Goal: Task Accomplishment & Management: Manage account settings

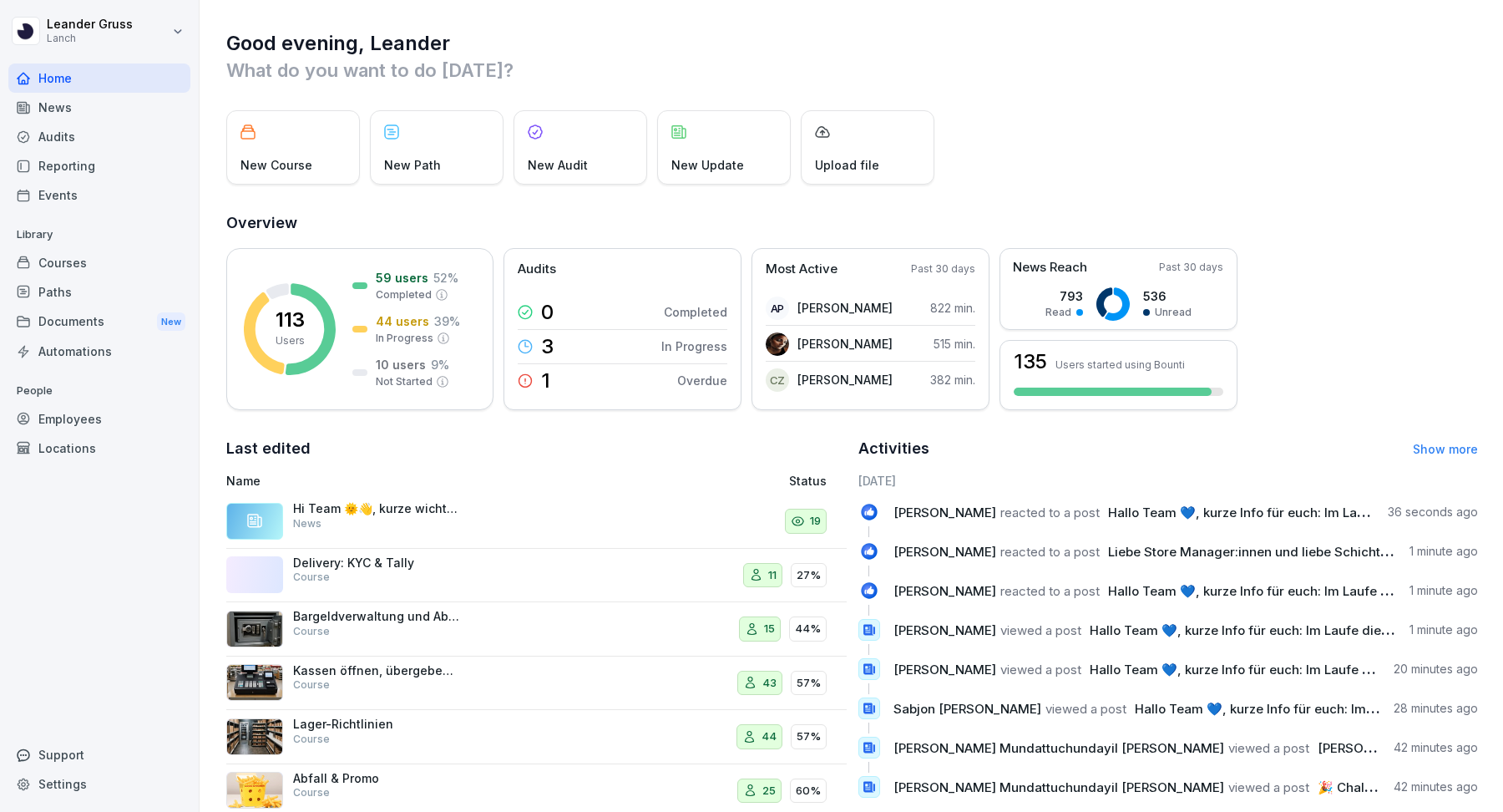
click at [101, 412] on div "Employees" at bounding box center [99, 419] width 182 height 29
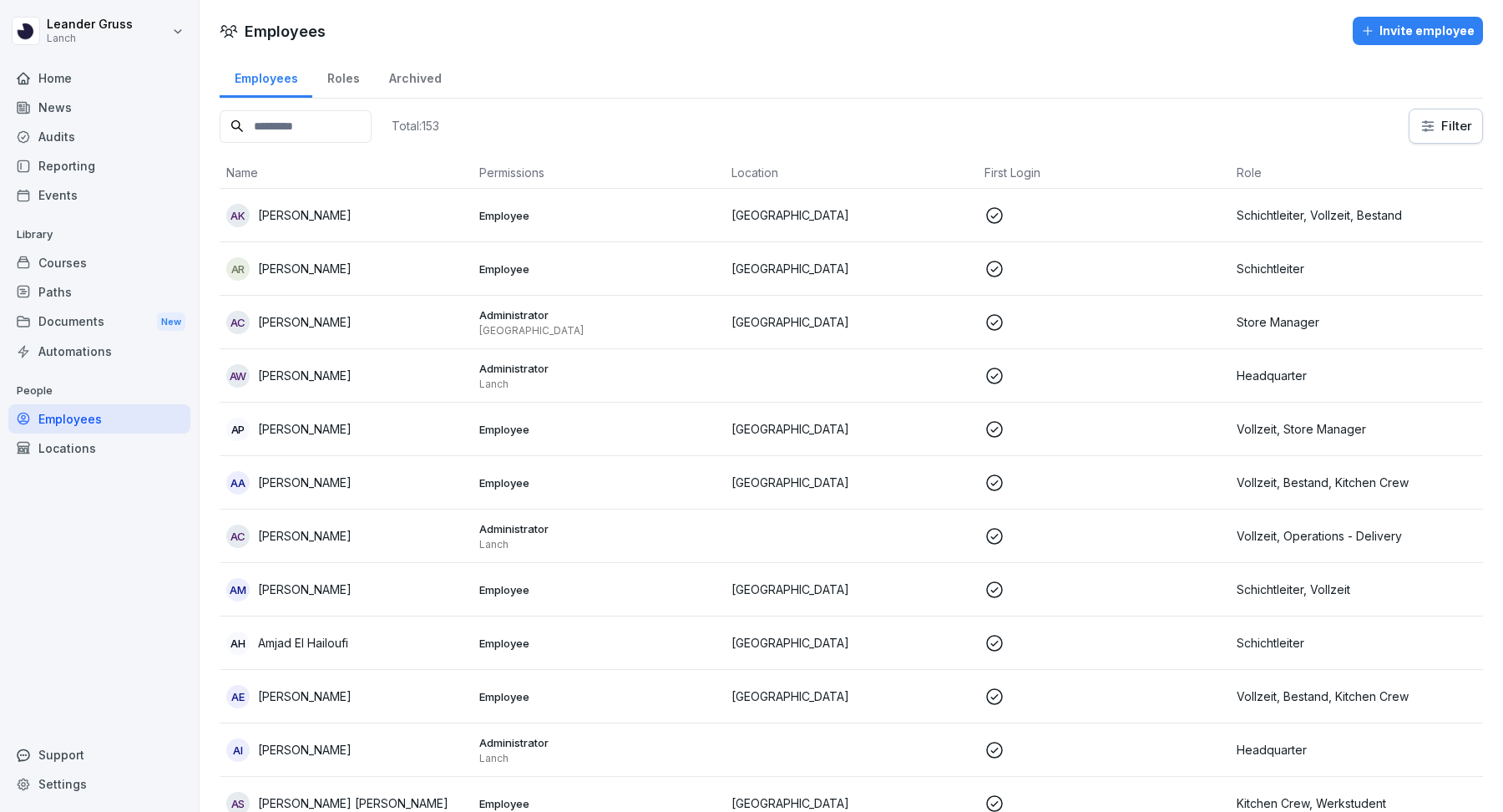
click at [304, 128] on input at bounding box center [295, 126] width 152 height 33
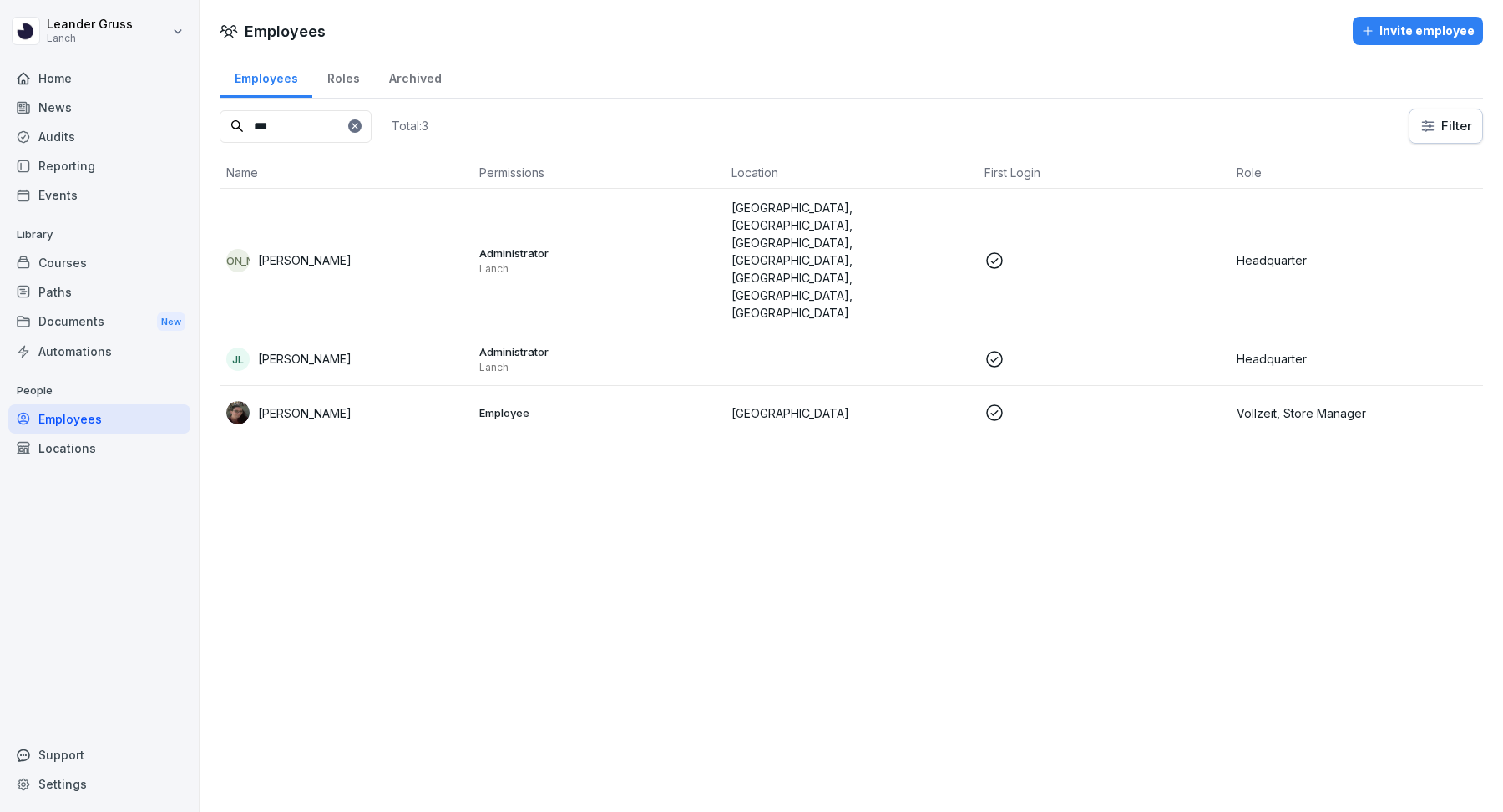
type input "***"
click at [331, 386] on td "[PERSON_NAME]" at bounding box center [346, 413] width 253 height 53
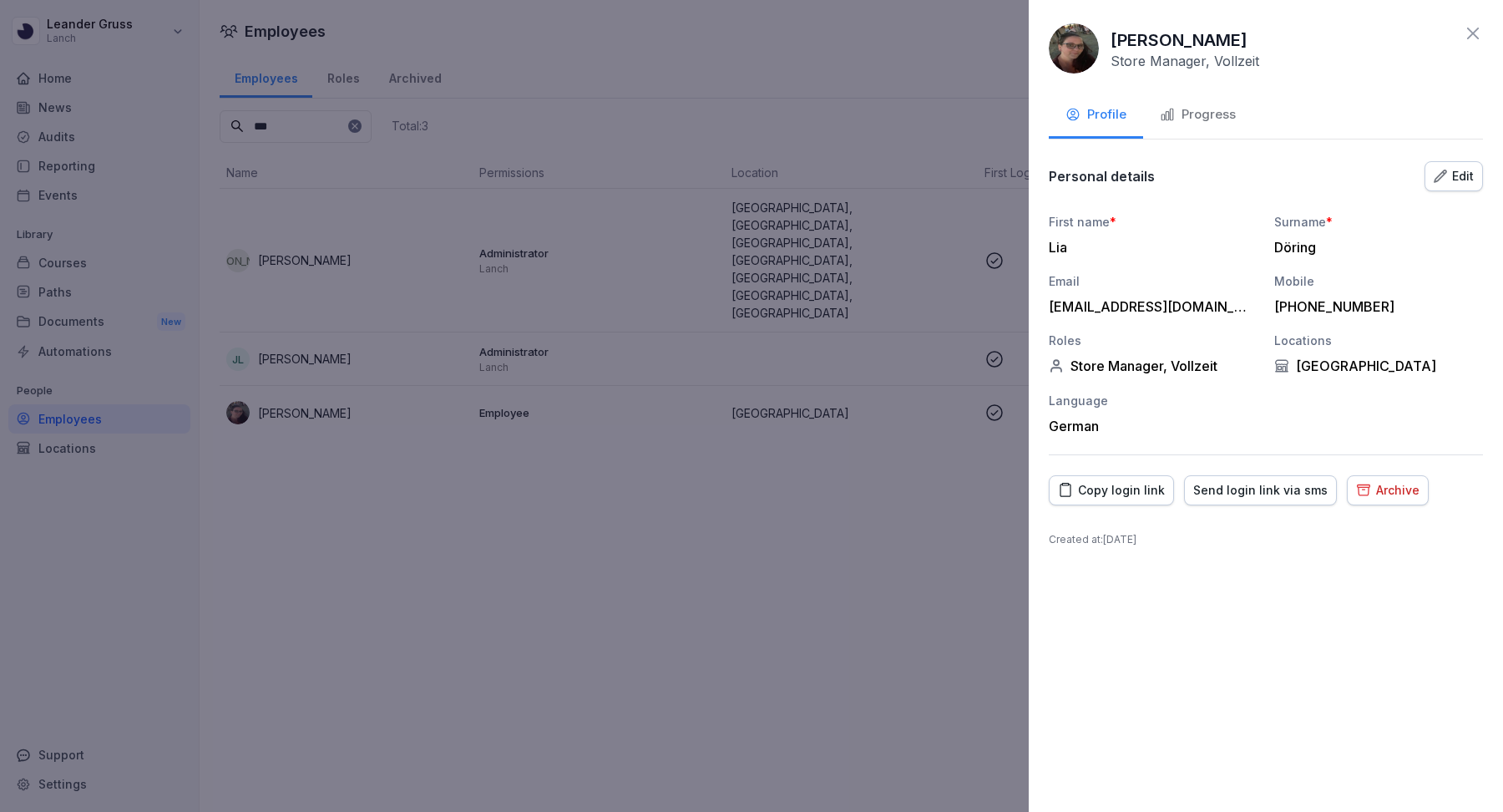
click at [1454, 169] on div "Edit" at bounding box center [1454, 176] width 40 height 19
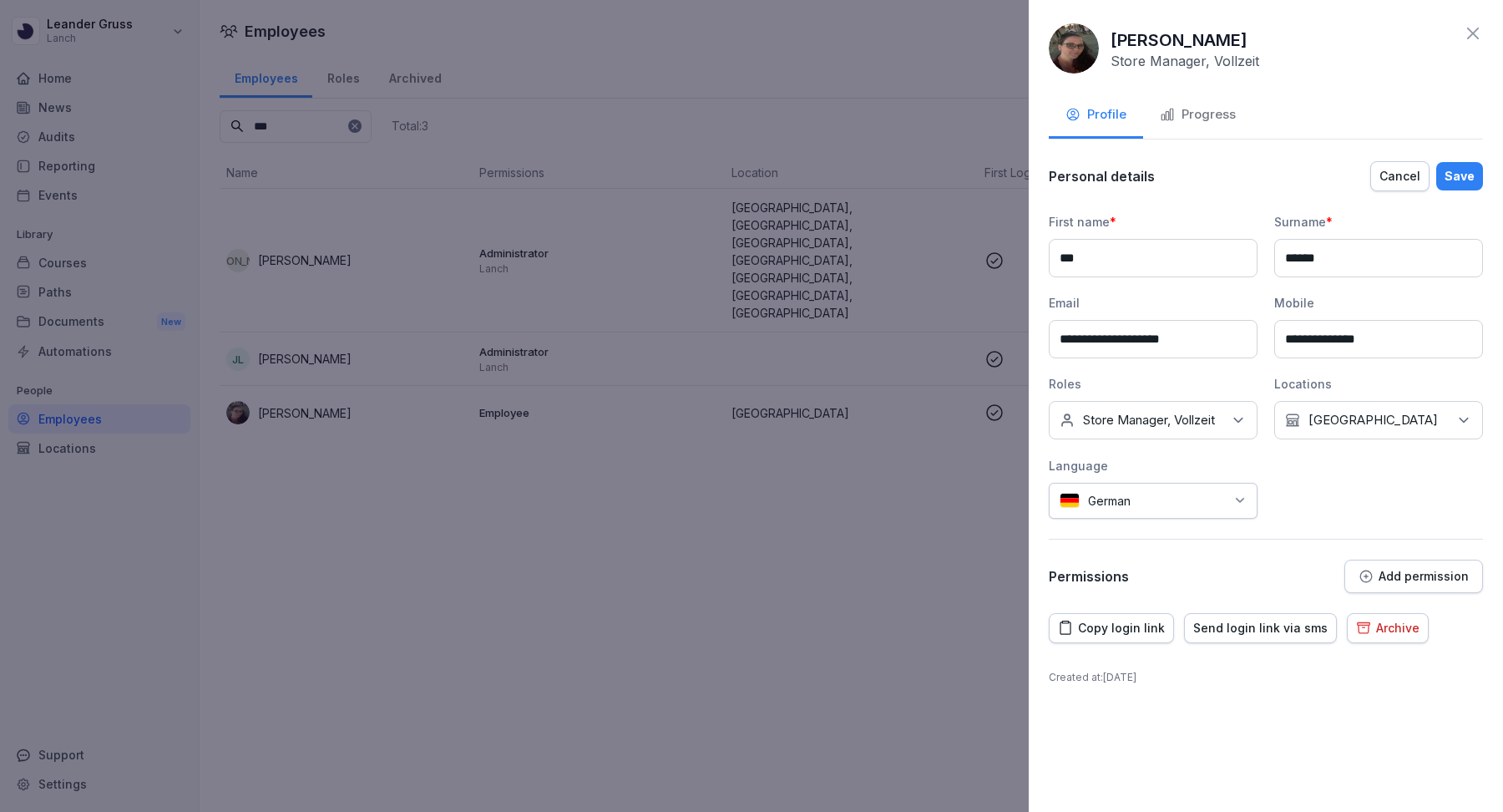
click at [1398, 569] on p "Add permission" at bounding box center [1424, 575] width 90 height 13
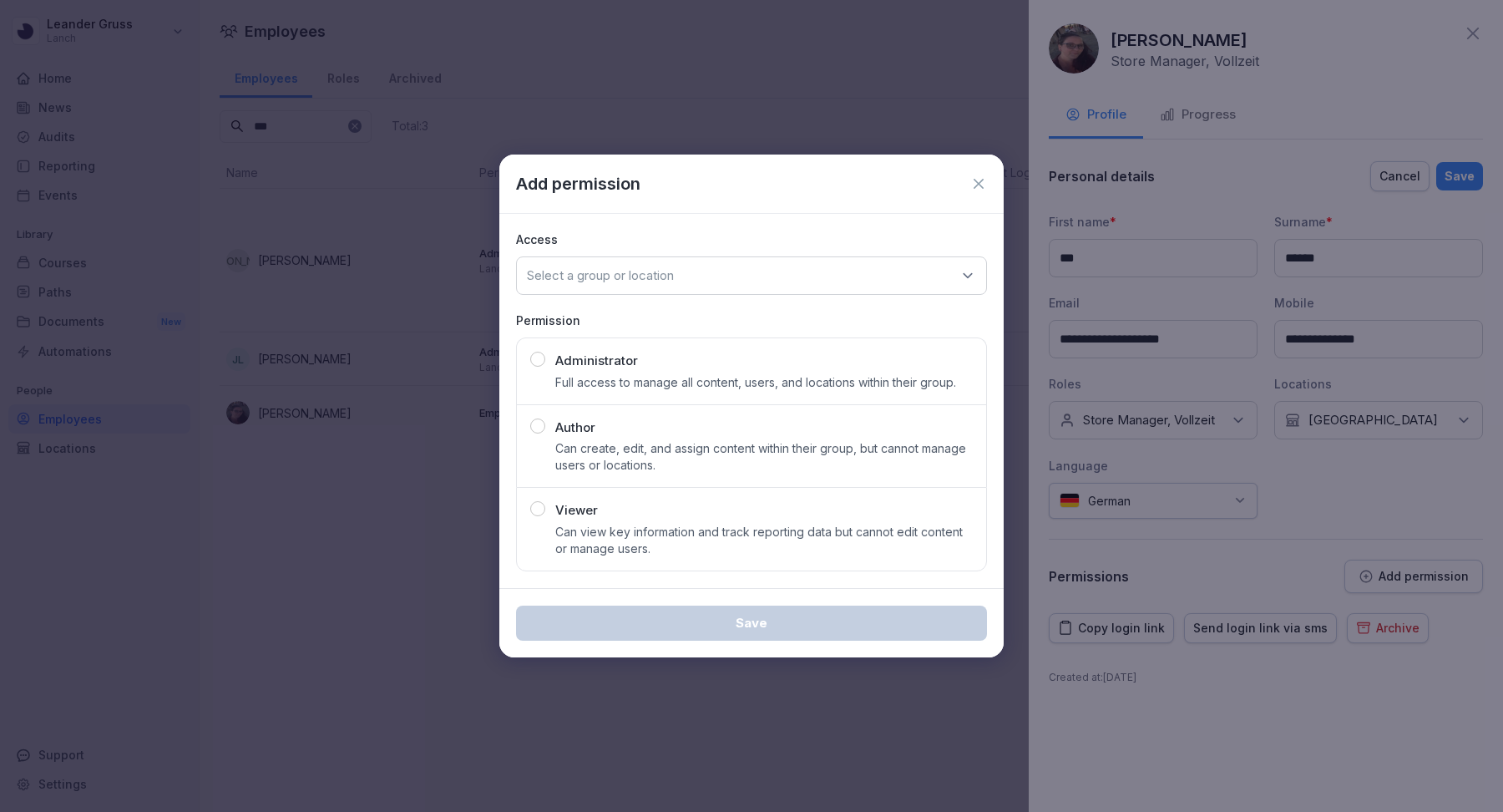
click at [755, 517] on div "Viewer Can view key information and track reporting data but cannot edit conten…" at bounding box center [765, 528] width 418 height 56
click at [695, 262] on div "Select a group or location" at bounding box center [752, 275] width 471 height 38
type input "*"
type input "****"
click at [658, 379] on div "[GEOGRAPHIC_DATA]" at bounding box center [752, 380] width 461 height 32
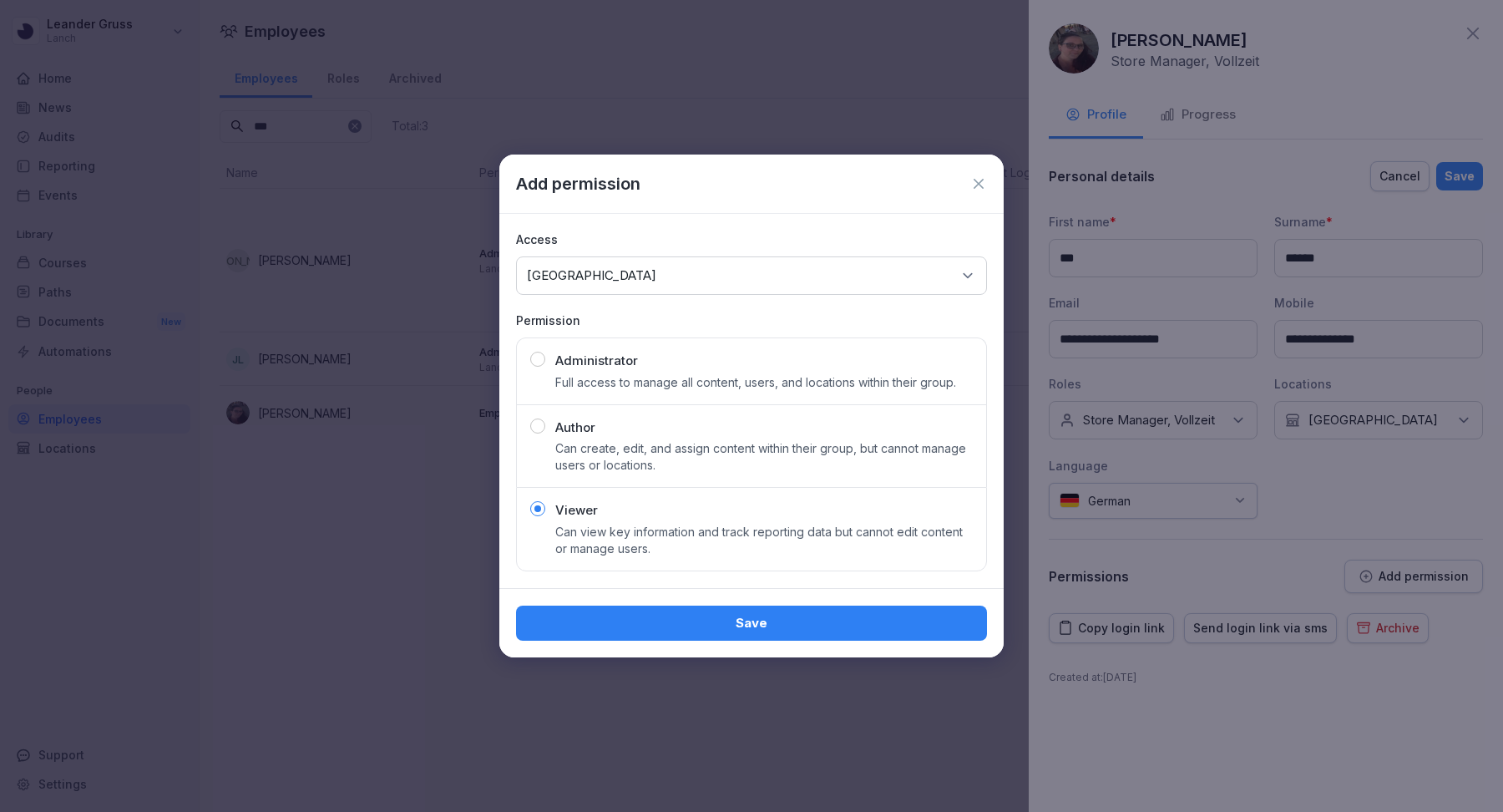
click at [663, 622] on div "Save" at bounding box center [752, 623] width 445 height 19
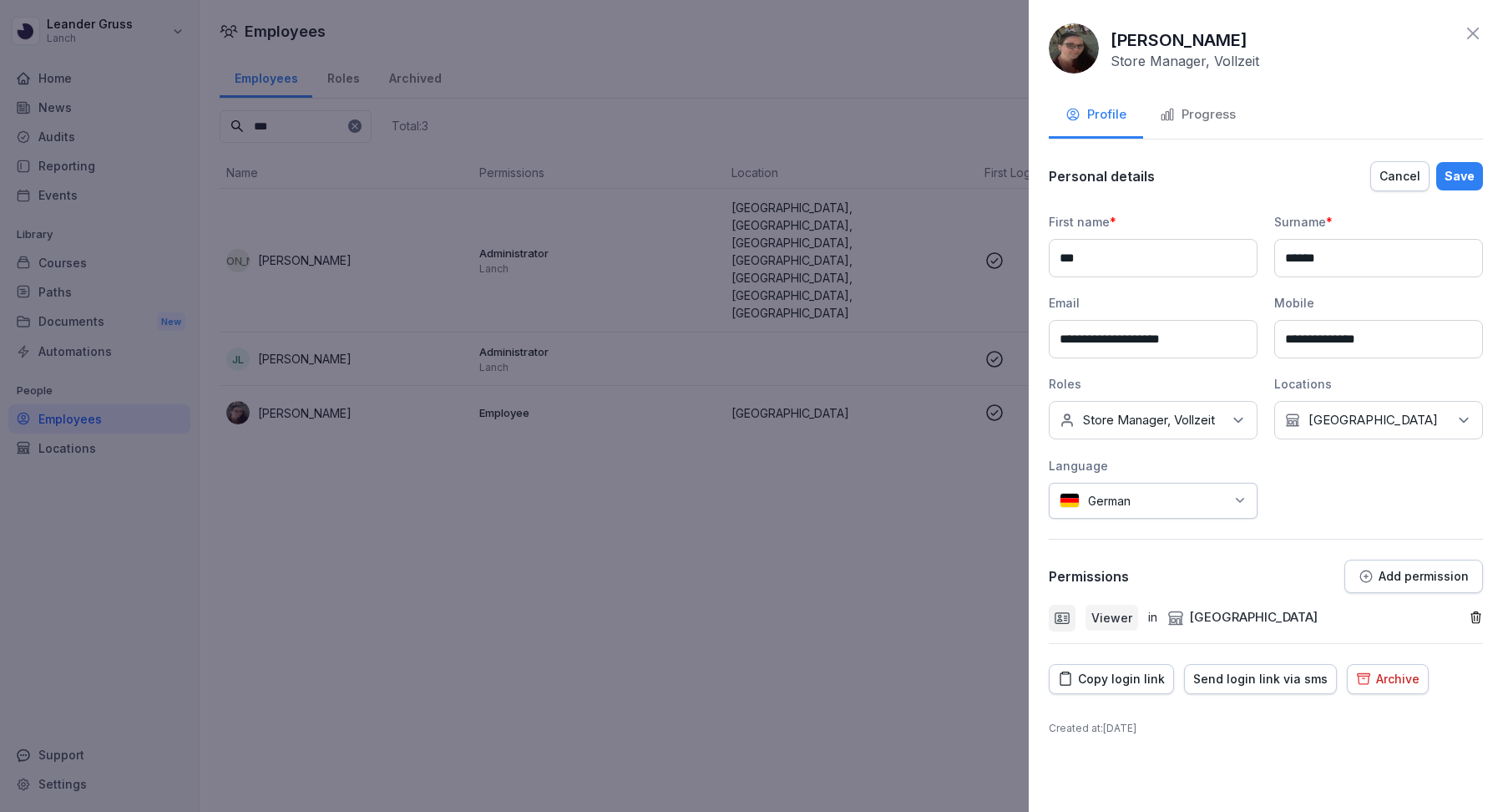
click at [1463, 180] on div "Save" at bounding box center [1460, 176] width 30 height 19
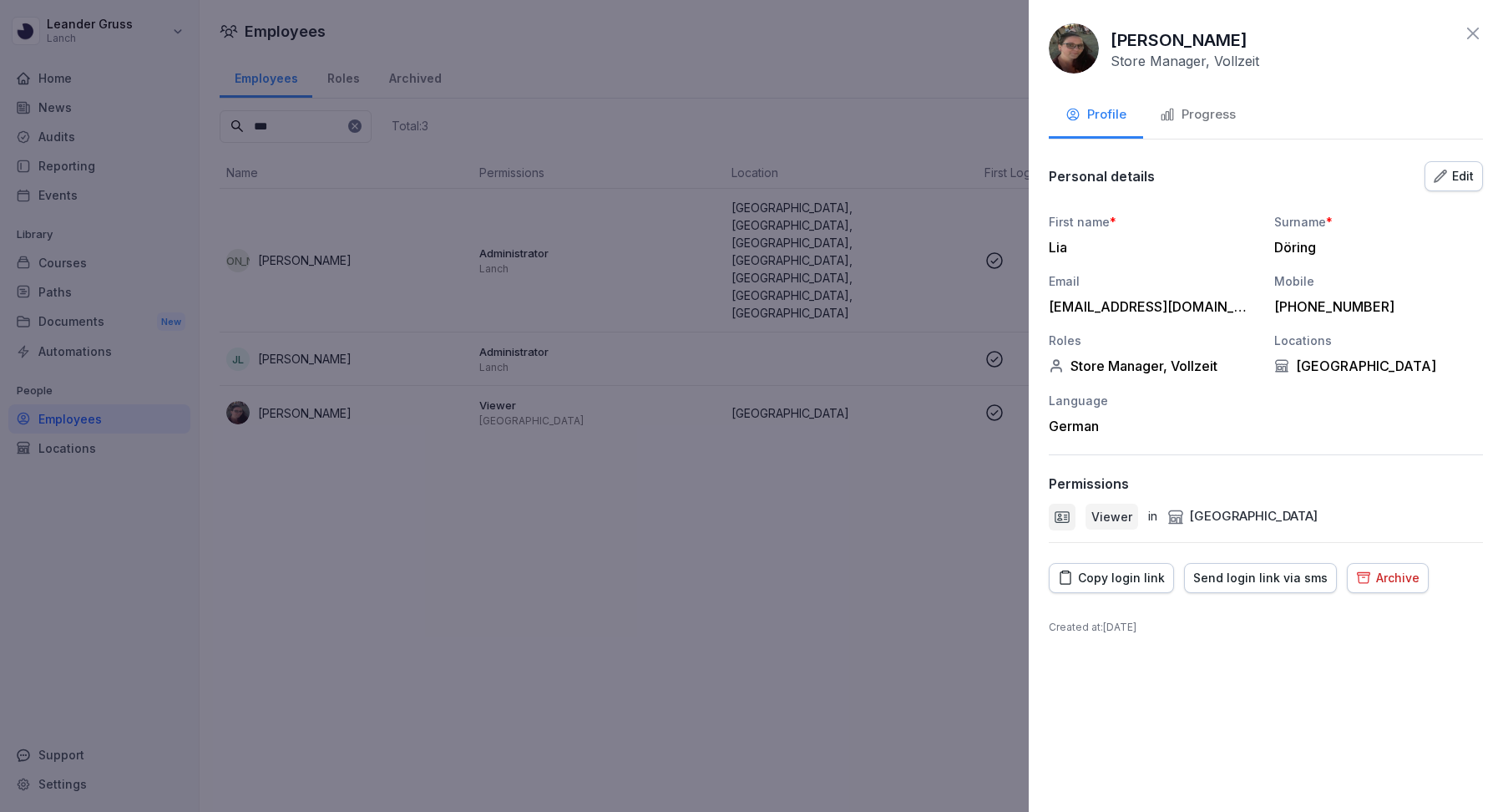
click at [1466, 27] on icon at bounding box center [1473, 33] width 20 height 20
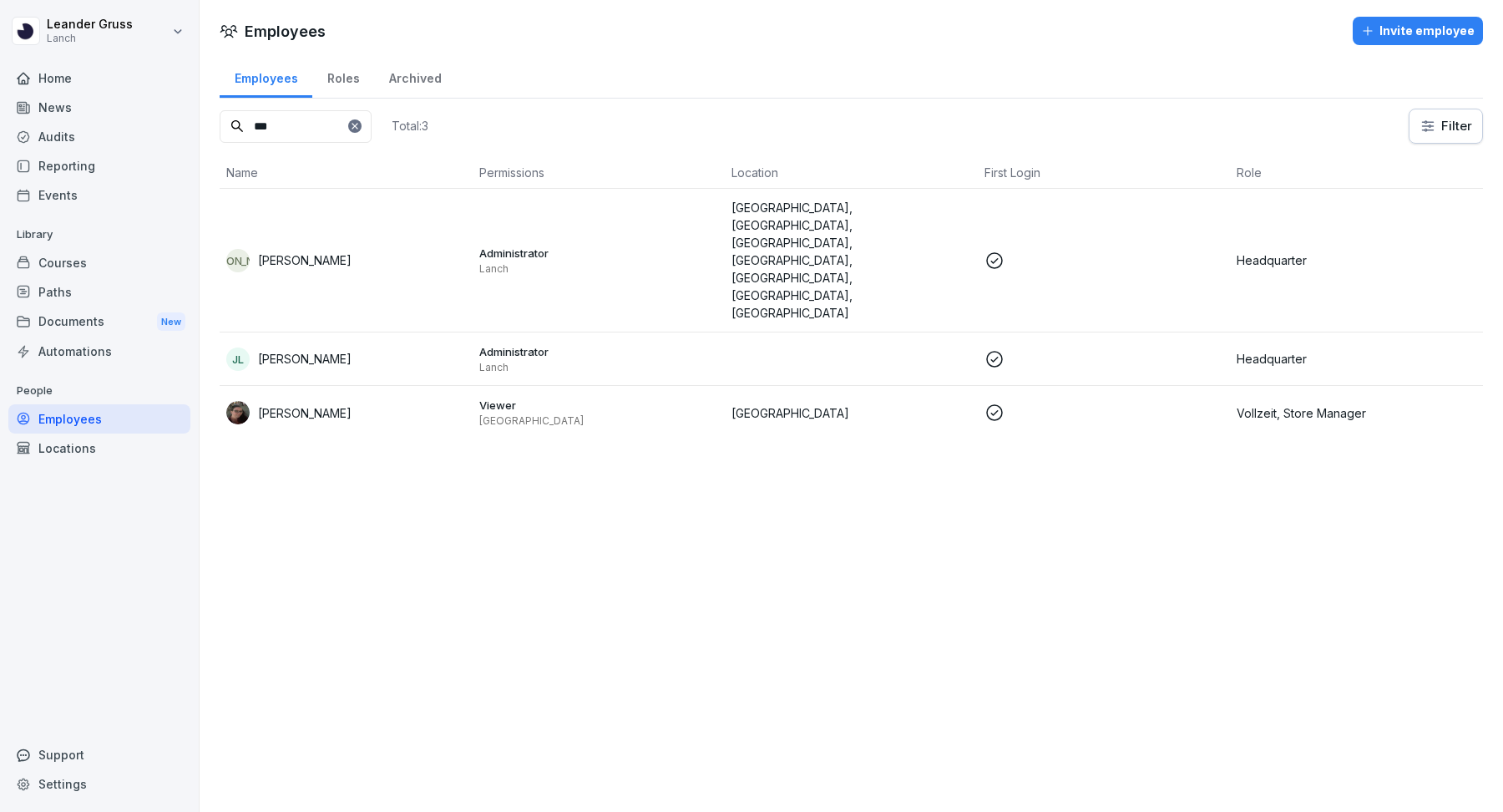
click at [731, 412] on div "Employees Invite employee Employees Roles Archived *** Total: 3 Filter Name Per…" at bounding box center [851, 406] width 1304 height 812
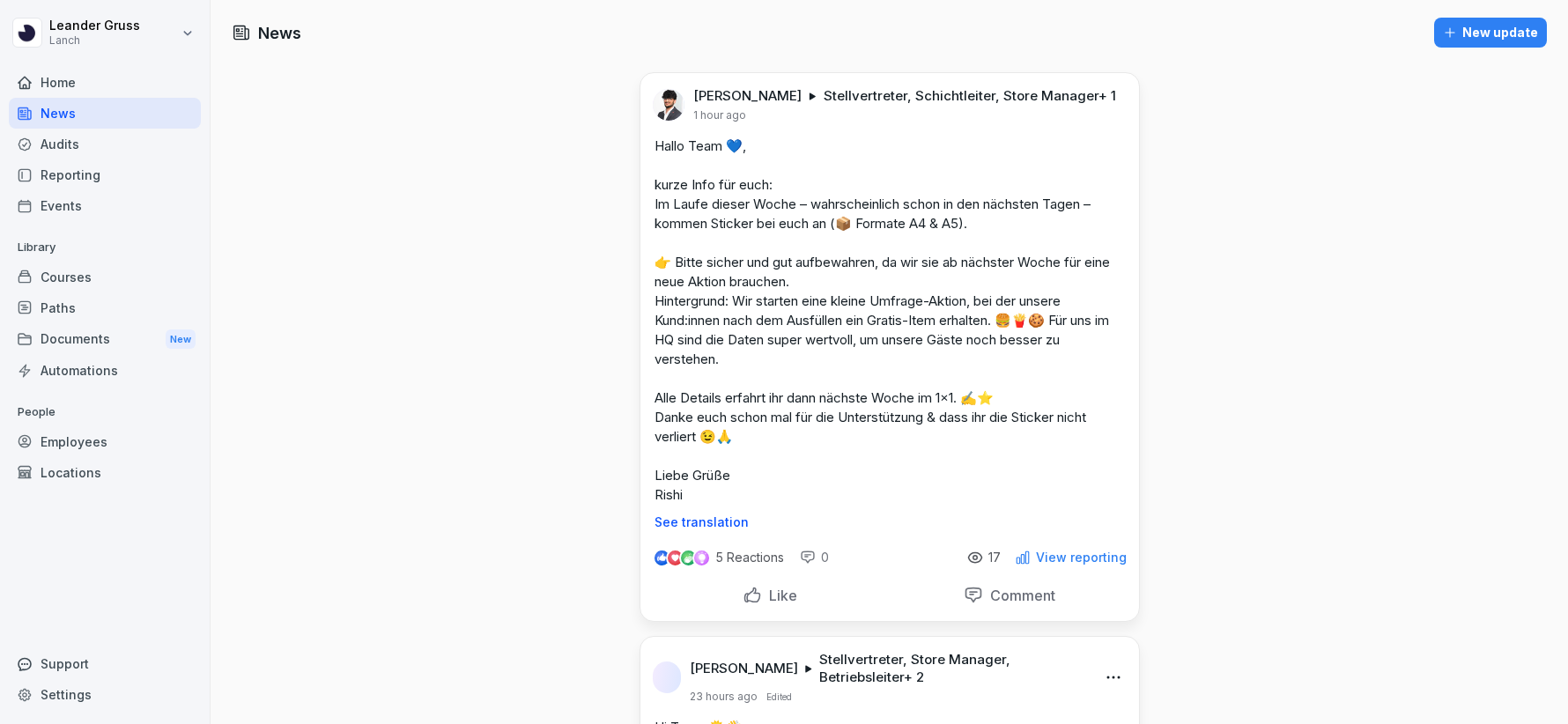
click at [789, 595] on p "Like" at bounding box center [779, 595] width 36 height 18
